Goal: Navigation & Orientation: Go to known website

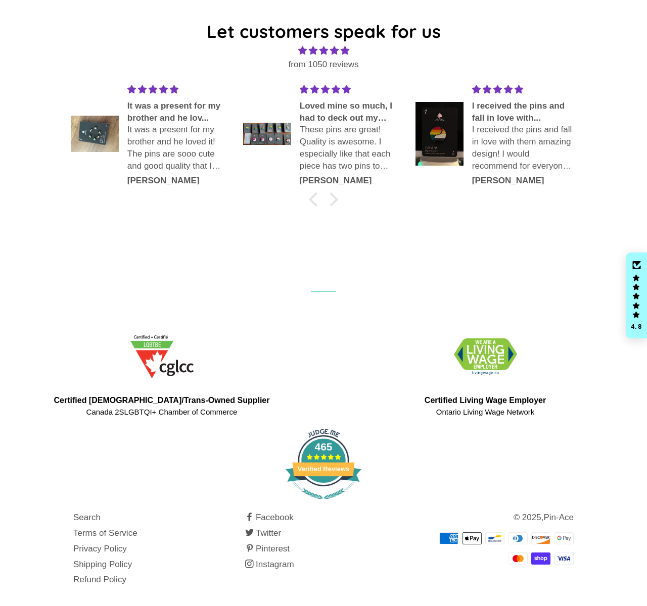
scroll to position [1033, 0]
